Goal: Task Accomplishment & Management: Manage account settings

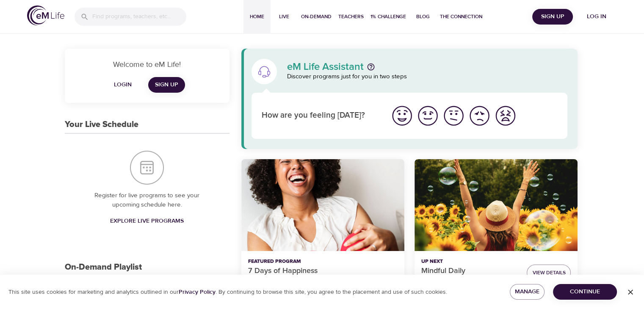
click at [124, 84] on span "Login" at bounding box center [123, 85] width 20 height 11
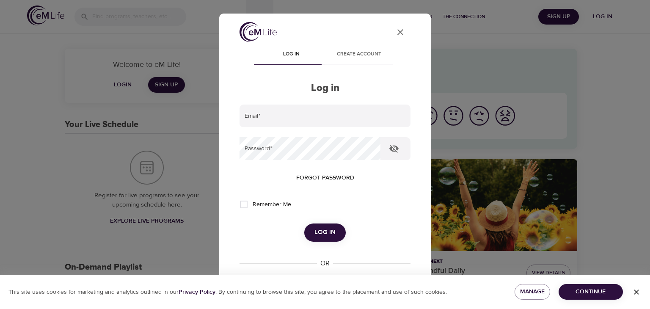
type input "[EMAIL_ADDRESS][DOMAIN_NAME]"
click at [321, 237] on span "Log in" at bounding box center [324, 232] width 21 height 11
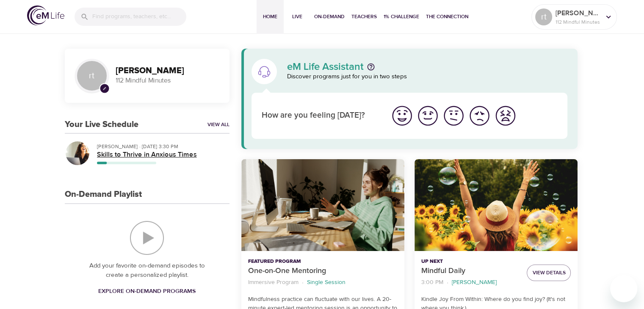
click at [149, 152] on h5 "Skills to Thrive in Anxious Times" at bounding box center [160, 154] width 126 height 9
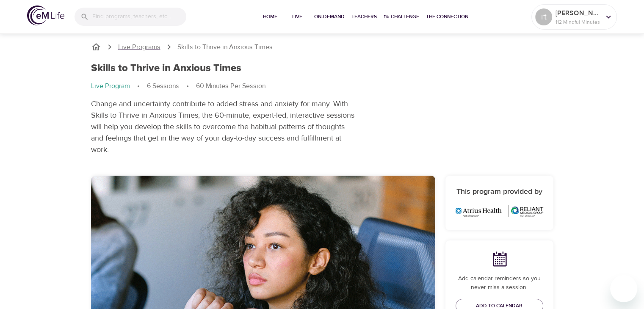
click at [149, 49] on p "Live Programs" at bounding box center [139, 47] width 42 height 10
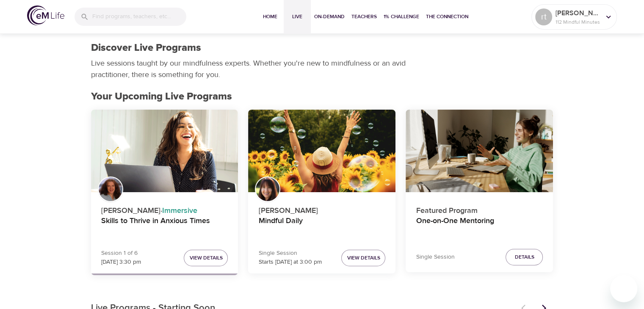
scroll to position [3, 0]
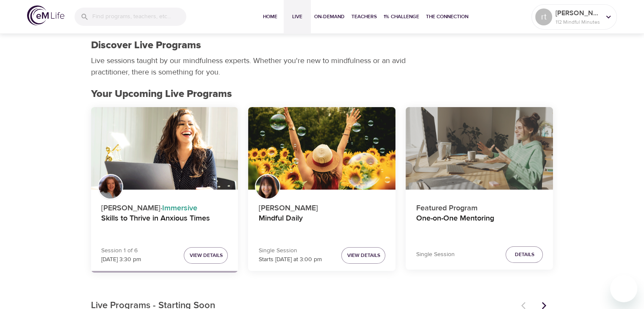
click at [505, 160] on div "One-on-One Mentoring" at bounding box center [479, 148] width 147 height 83
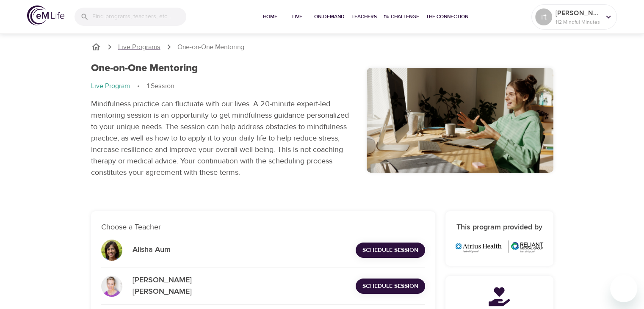
click at [150, 49] on p "Live Programs" at bounding box center [139, 47] width 42 height 10
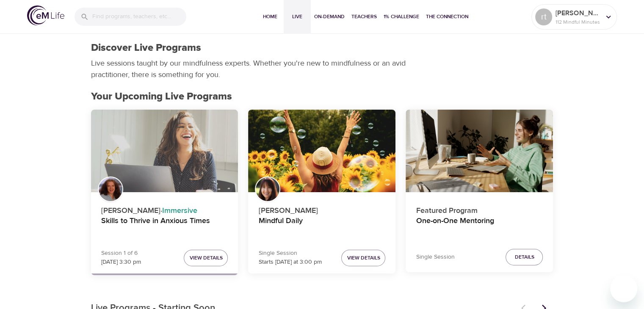
click at [189, 157] on div "Skills to Thrive in Anxious Times" at bounding box center [164, 151] width 147 height 83
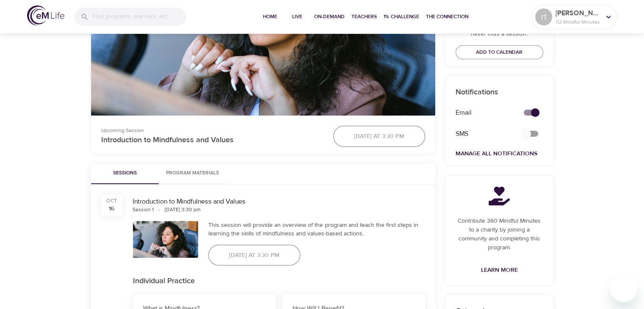
scroll to position [268, 0]
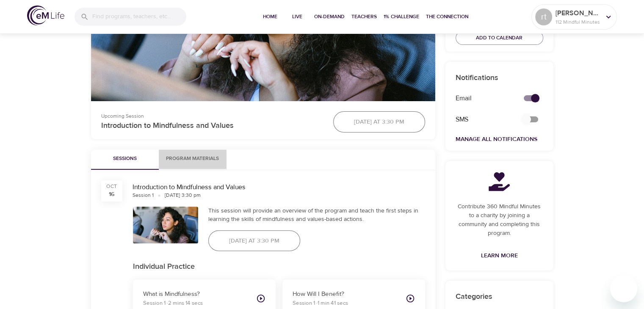
click at [202, 160] on span "Program Materials" at bounding box center [193, 158] width 58 height 9
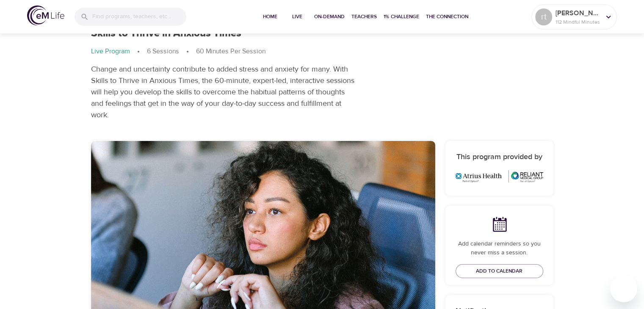
scroll to position [0, 0]
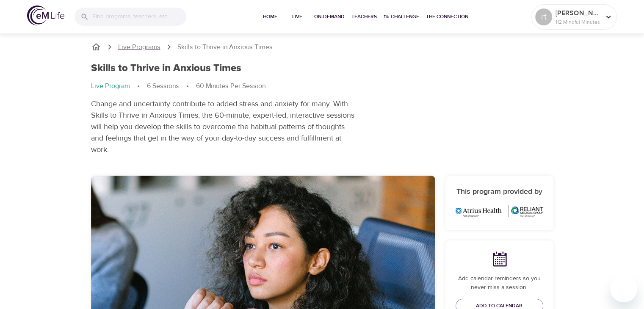
click at [147, 48] on p "Live Programs" at bounding box center [139, 47] width 42 height 10
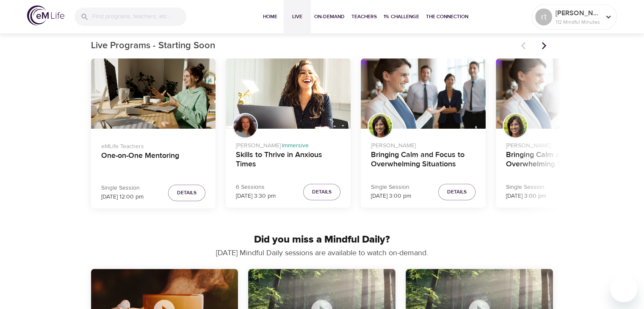
scroll to position [267, 0]
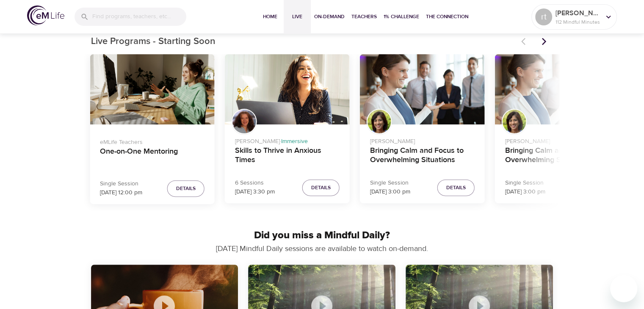
click at [328, 185] on span "Details" at bounding box center [320, 187] width 19 height 9
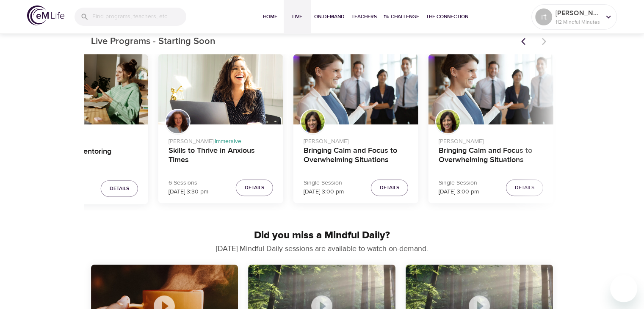
click at [251, 189] on span "Details" at bounding box center [254, 187] width 19 height 9
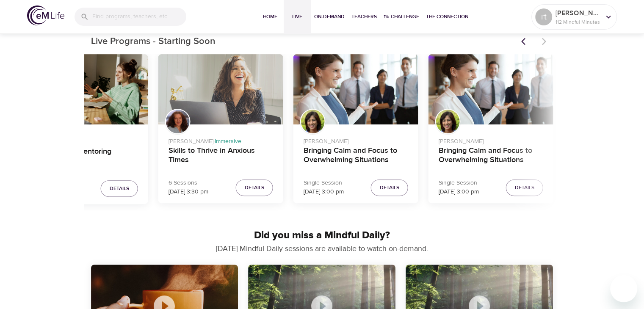
click at [242, 93] on div "Skills to Thrive in Anxious Times" at bounding box center [220, 89] width 125 height 70
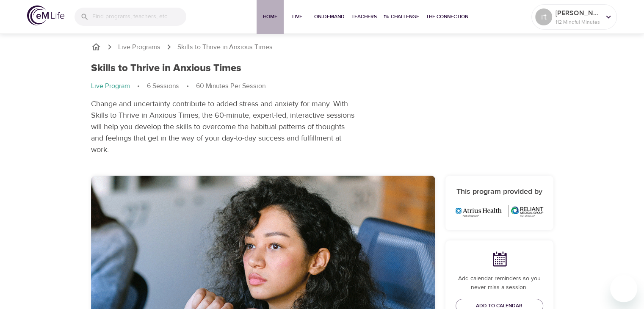
click at [273, 20] on span "Home" at bounding box center [270, 16] width 20 height 9
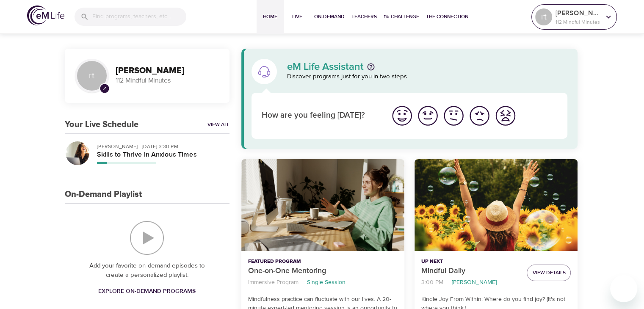
click at [600, 23] on div "rita turco 112 Mindful Minutes" at bounding box center [578, 16] width 48 height 21
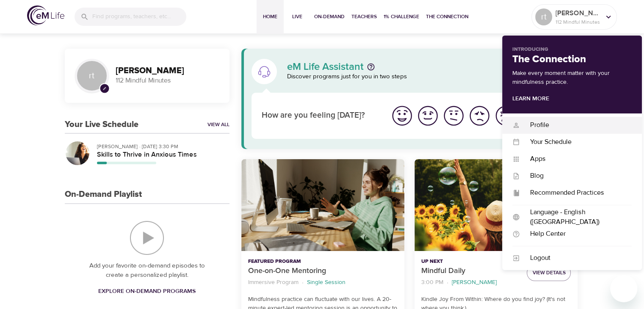
click at [543, 126] on div "Profile" at bounding box center [576, 125] width 112 height 10
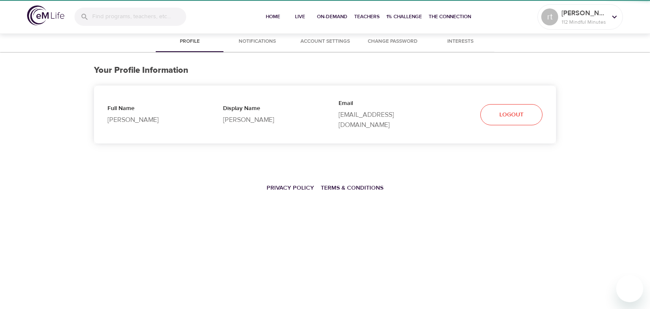
select select "10"
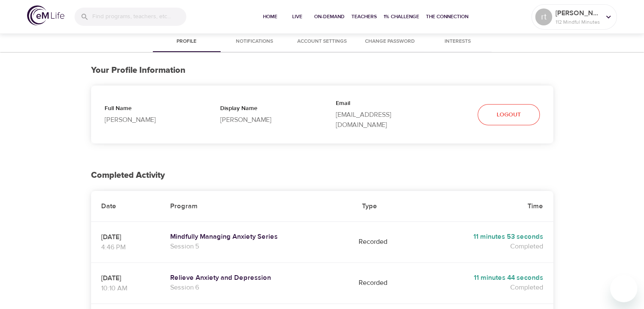
click at [334, 45] on span "Account Settings" at bounding box center [322, 41] width 58 height 9
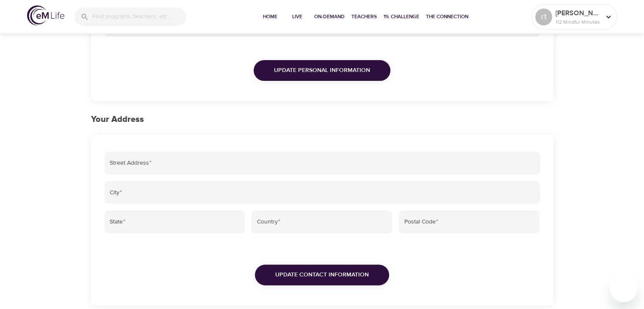
scroll to position [219, 0]
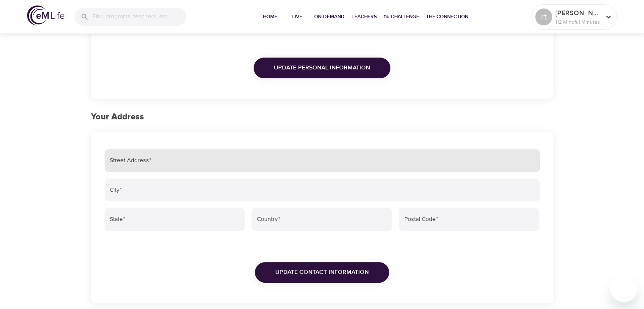
click at [290, 165] on input "Street Address   *" at bounding box center [322, 160] width 435 height 23
type input "173 Pierce St"
type input "rochester"
type input "MA"
type input "United States"
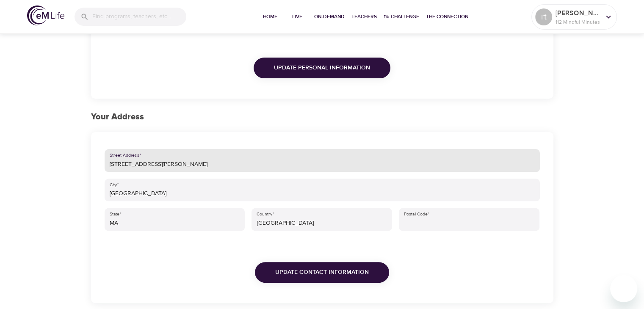
type input "02770"
click at [350, 278] on button "Update Contact Information" at bounding box center [322, 272] width 134 height 21
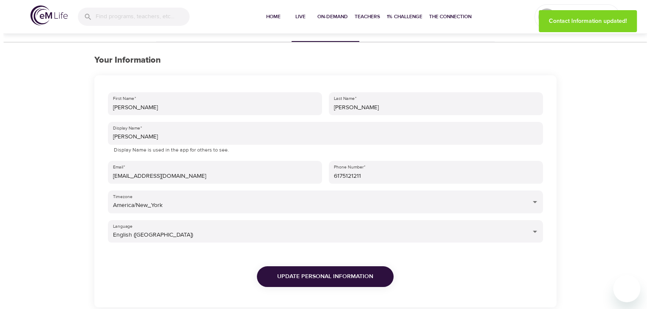
scroll to position [0, 0]
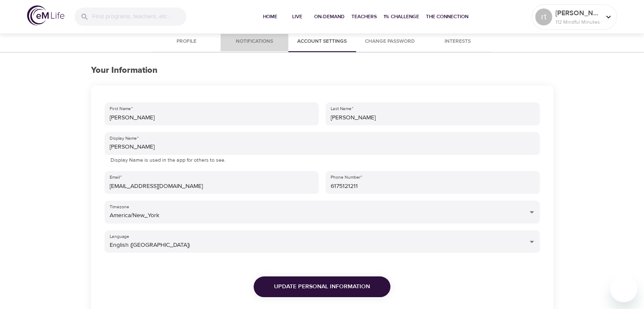
click at [253, 42] on span "Notifications" at bounding box center [255, 41] width 58 height 9
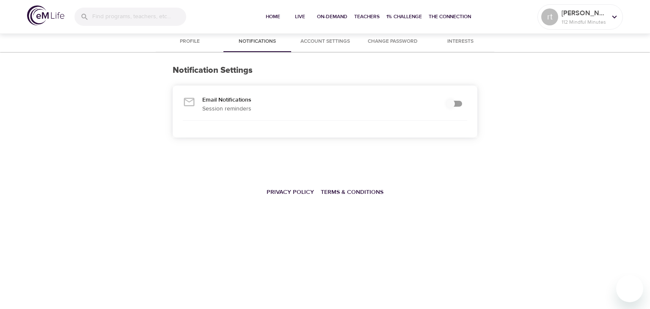
checkbox input "true"
